Goal: Task Accomplishment & Management: Use online tool/utility

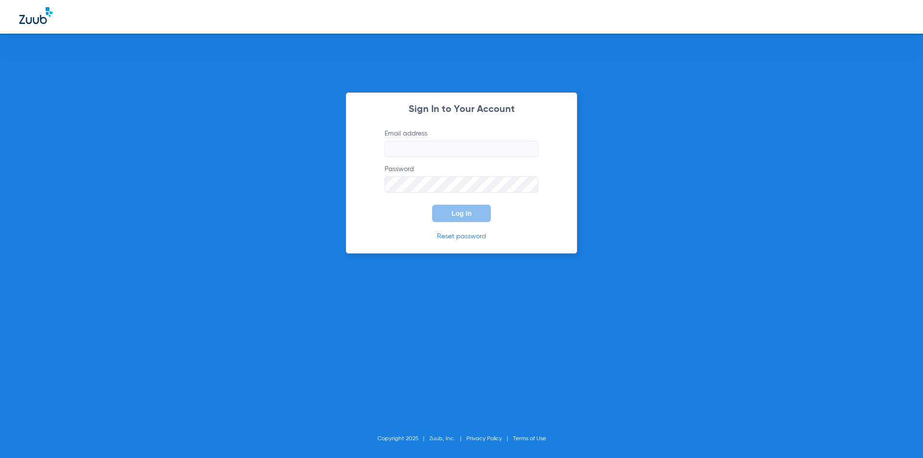
click at [452, 151] on input "Email address" at bounding box center [462, 149] width 154 height 16
click at [395, 147] on input "Email address" at bounding box center [462, 149] width 154 height 16
drag, startPoint x: 414, startPoint y: 150, endPoint x: 363, endPoint y: 143, distance: 51.9
click at [363, 143] on div "Sign In to Your Account Email address [EMAIL_ADDRESS][DOMAIN_NAME] Password Req…" at bounding box center [462, 173] width 232 height 162
type input "[EMAIL_ADDRESS][DOMAIN_NAME]"
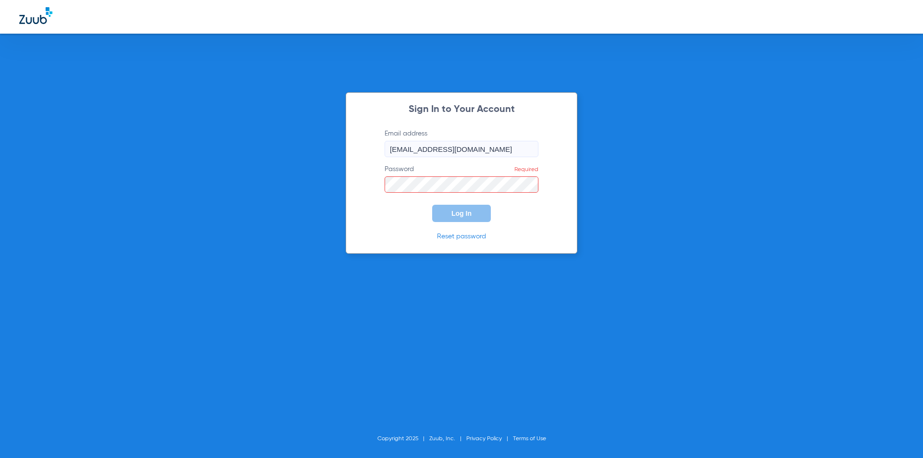
click at [108, 294] on div "Sign In to Your Account Email address [EMAIL_ADDRESS][DOMAIN_NAME] Password Req…" at bounding box center [461, 229] width 923 height 458
click at [463, 214] on span "Log In" at bounding box center [462, 214] width 20 height 8
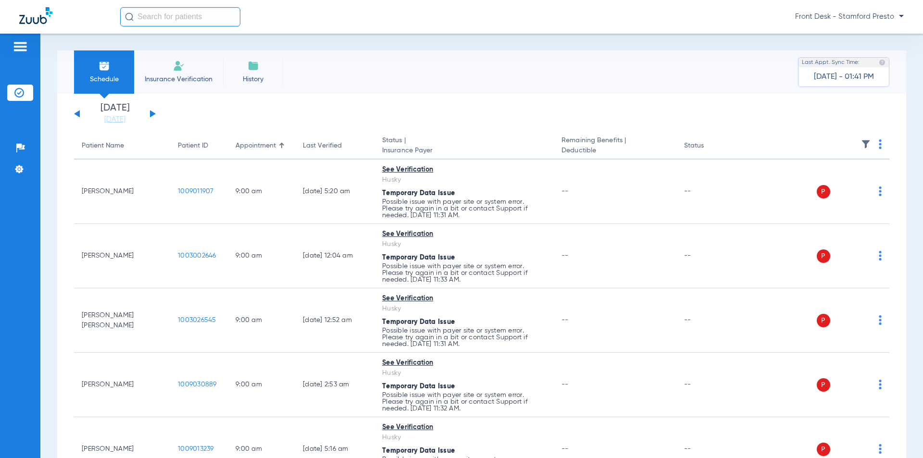
click at [148, 113] on div "[DATE] [DATE] [DATE] [DATE] [DATE] [DATE] [DATE] [DATE] [DATE] [DATE] [DATE] [D…" at bounding box center [115, 113] width 82 height 21
click at [152, 114] on button at bounding box center [153, 113] width 6 height 7
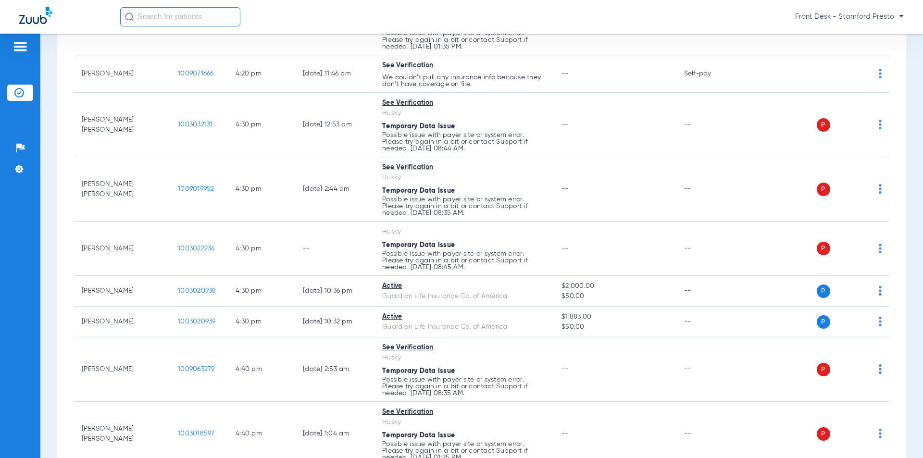
scroll to position [6496, 0]
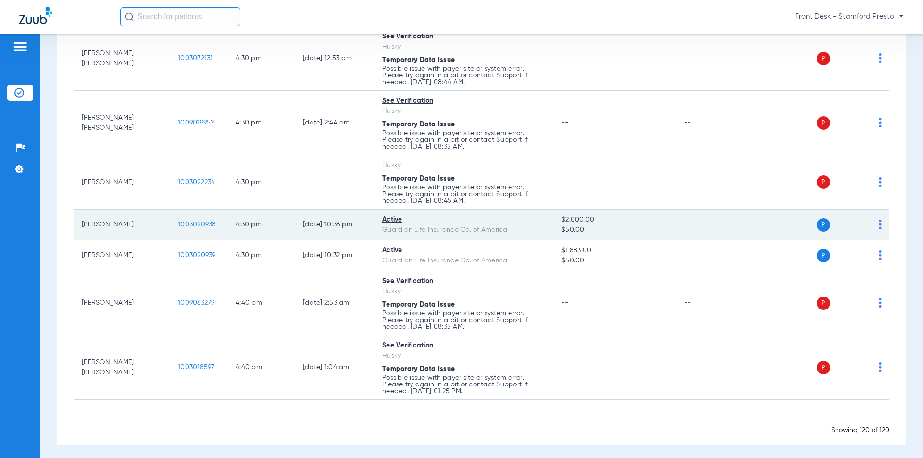
click at [201, 222] on span "1003020938" at bounding box center [197, 224] width 38 height 7
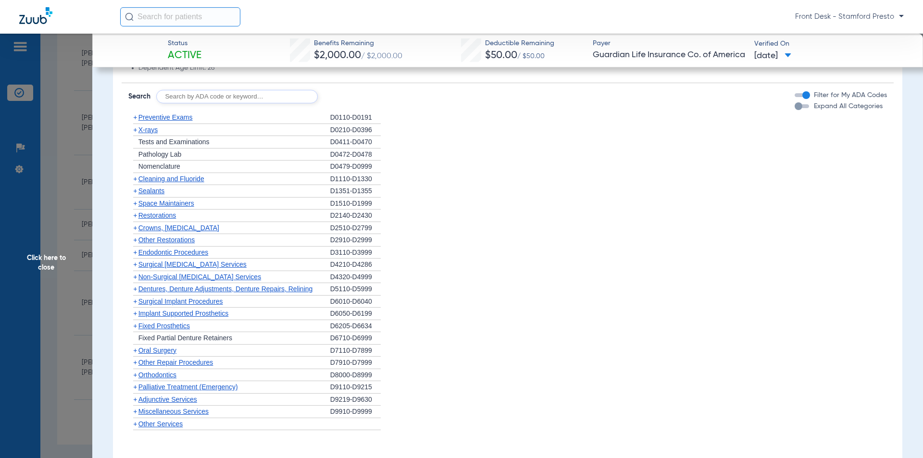
scroll to position [914, 0]
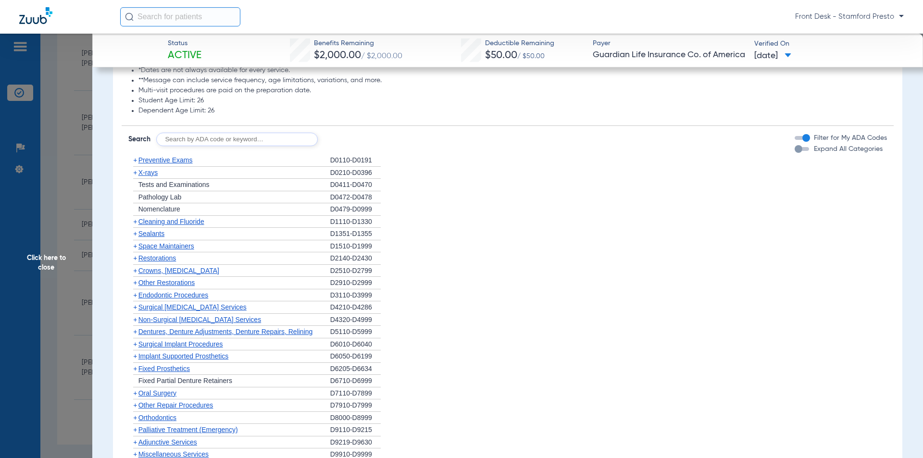
click at [152, 173] on span "X-rays" at bounding box center [147, 173] width 19 height 8
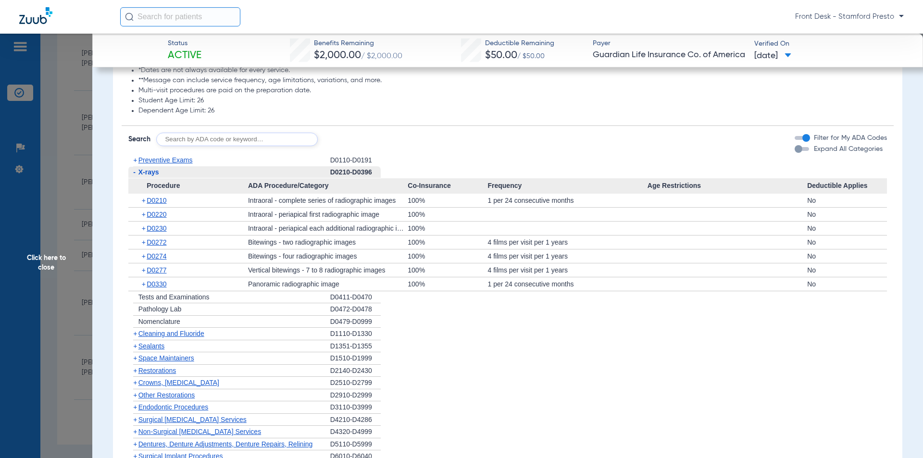
click at [460, 339] on li "+ Cleaning and Fluoride D1110-D1330" at bounding box center [507, 334] width 759 height 13
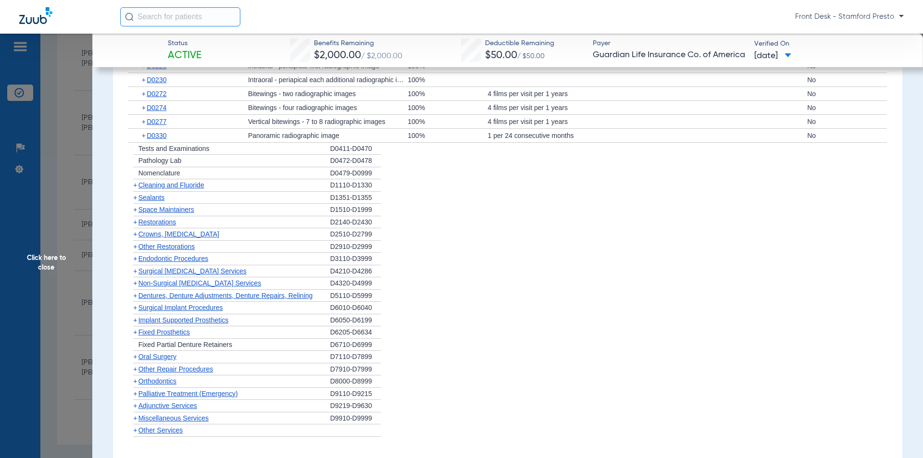
scroll to position [1058, 0]
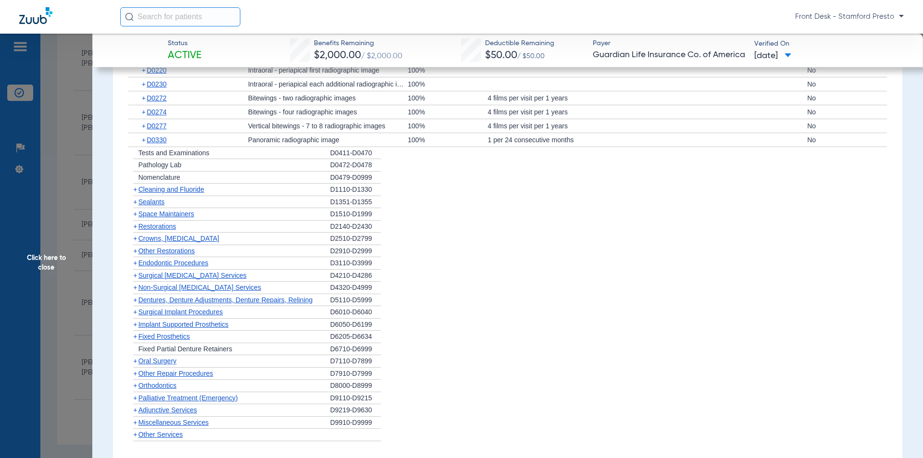
click at [164, 190] on span "Cleaning and Fluoride" at bounding box center [171, 190] width 66 height 8
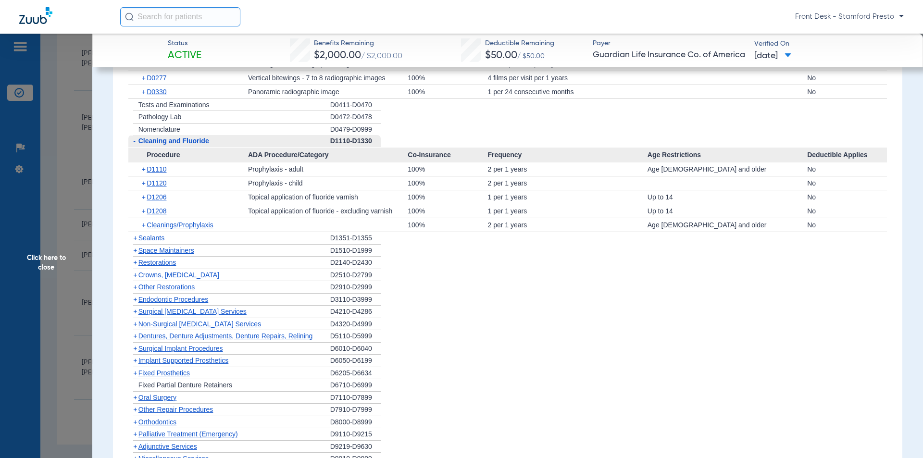
scroll to position [1154, 0]
